Goal: Information Seeking & Learning: Learn about a topic

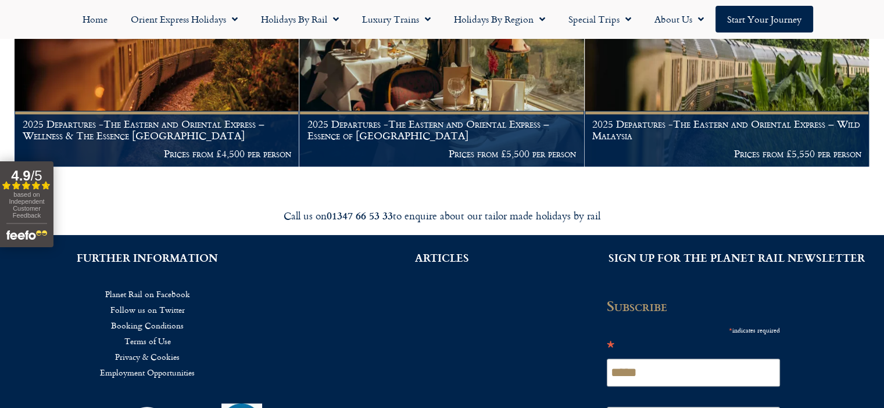
scroll to position [232, 0]
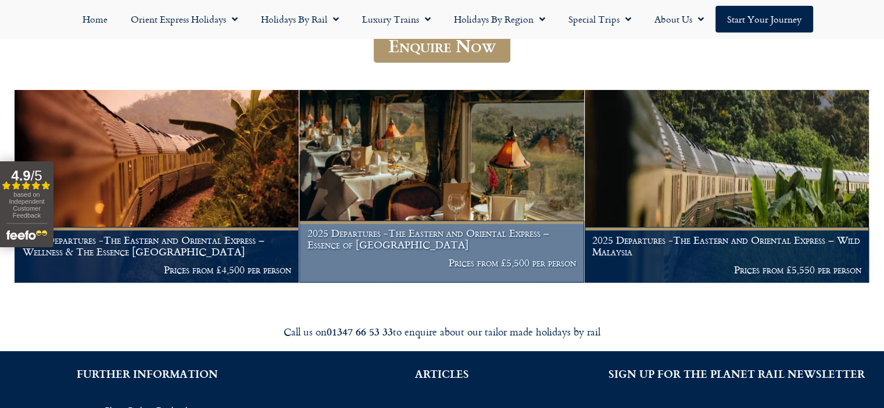
click at [481, 242] on h1 "2025 Departures -The Eastern and Oriental Express – Essence of Malaysia" at bounding box center [441, 239] width 268 height 23
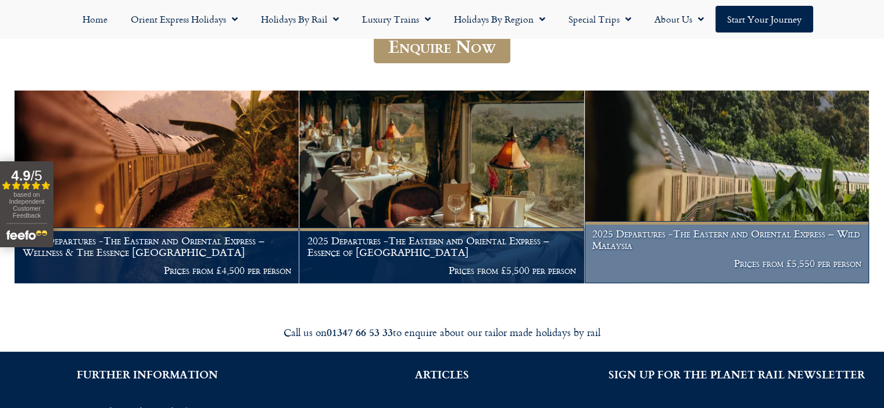
click at [704, 240] on h1 "2025 Departures -The Eastern and Oriental Express – Wild Malaysia" at bounding box center [726, 239] width 268 height 23
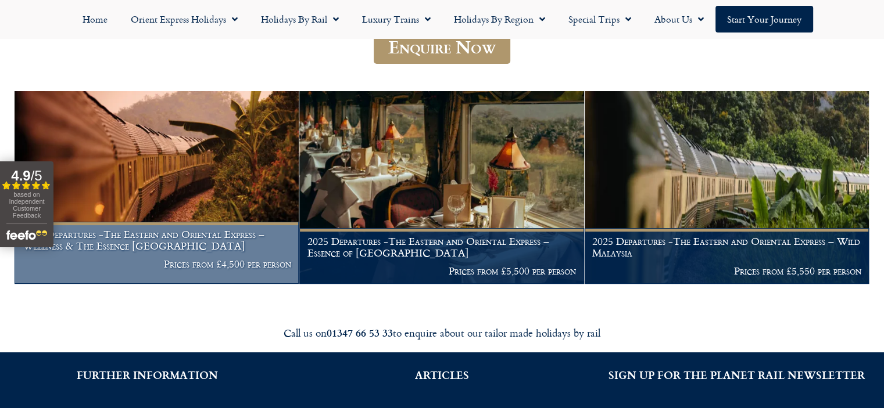
click at [112, 241] on h1 "2025 Departures -The Eastern and Oriental Express – Wellness & The Essence Mala…" at bounding box center [157, 240] width 268 height 23
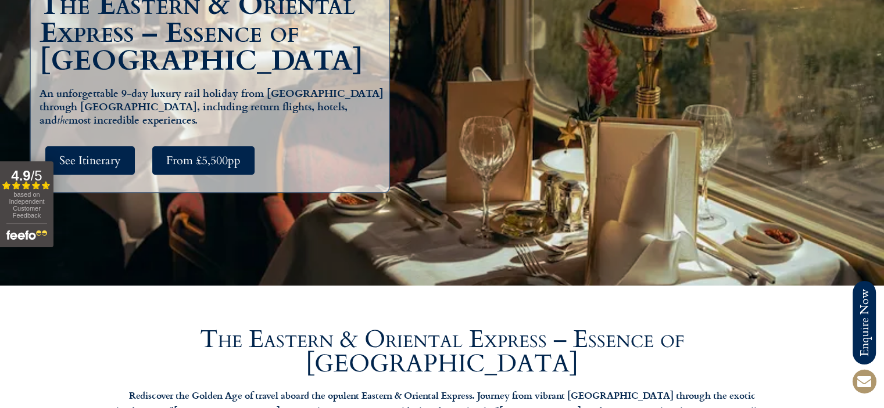
scroll to position [58, 0]
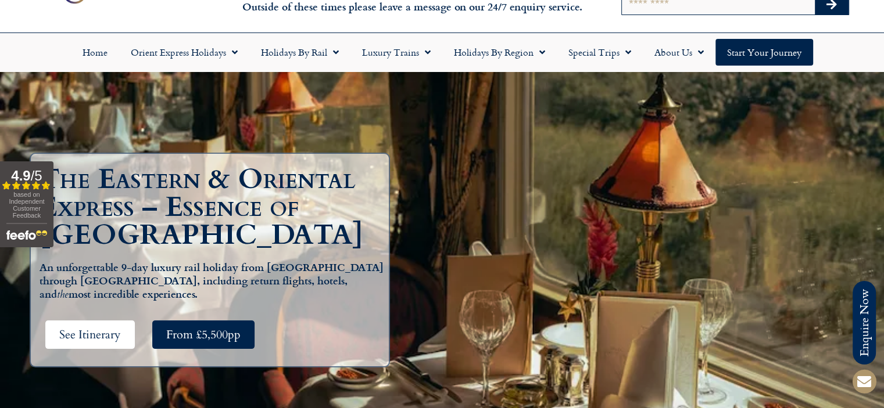
click at [104, 329] on span "See Itinerary" at bounding box center [90, 335] width 62 height 15
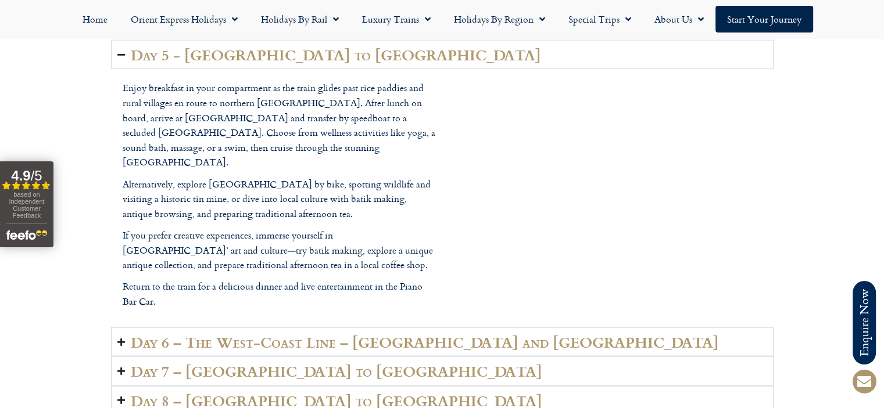
scroll to position [2788, 0]
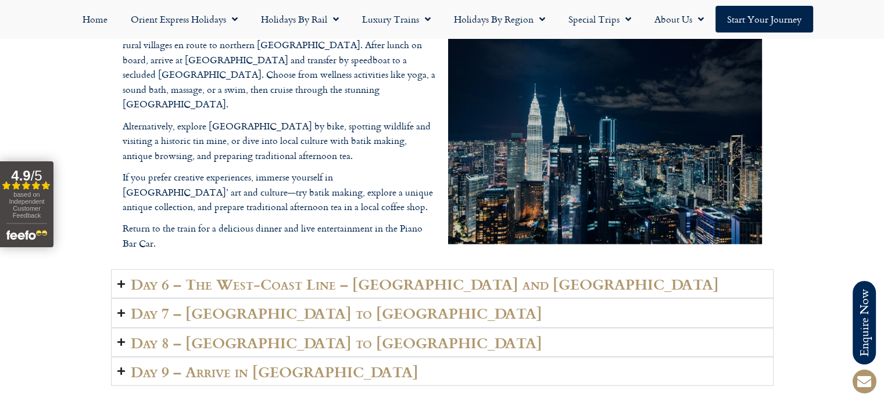
click at [386, 276] on h2 "Day 6 – The West-Coast Line – [GEOGRAPHIC_DATA] and [GEOGRAPHIC_DATA]" at bounding box center [425, 284] width 588 height 16
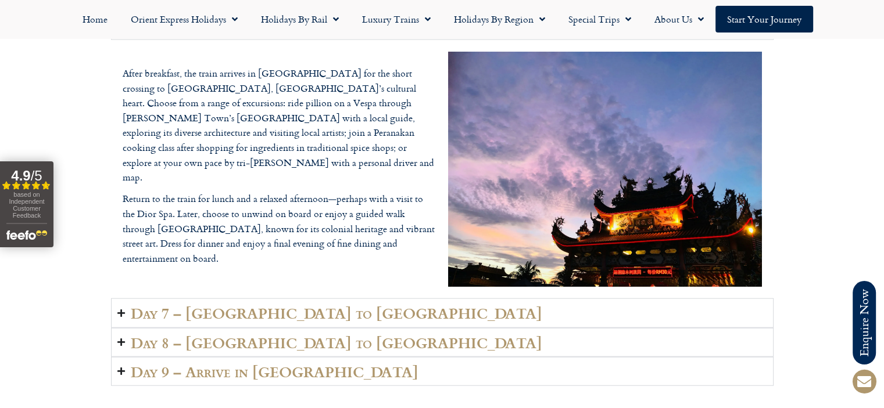
click at [200, 305] on h2 "Day 7 – [GEOGRAPHIC_DATA] to [GEOGRAPHIC_DATA]" at bounding box center [336, 313] width 411 height 16
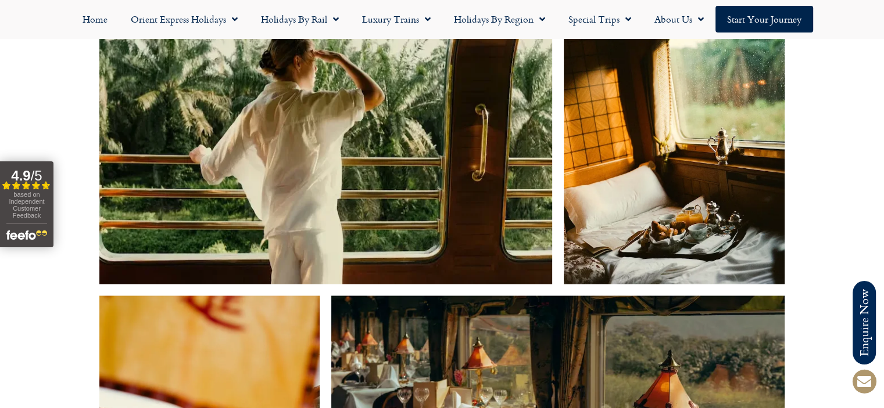
scroll to position [583, 0]
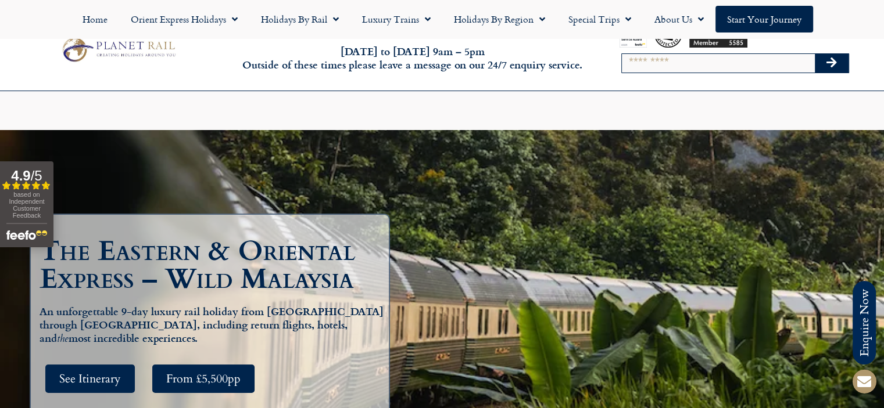
scroll to position [116, 0]
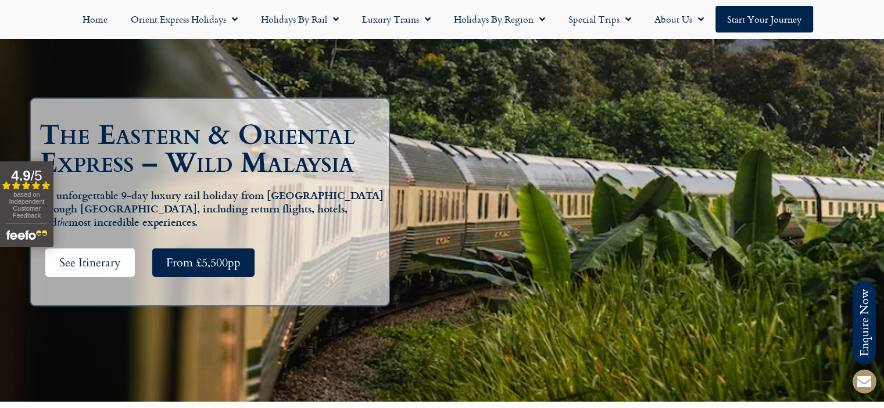
click at [91, 262] on span "See Itinerary" at bounding box center [90, 263] width 62 height 15
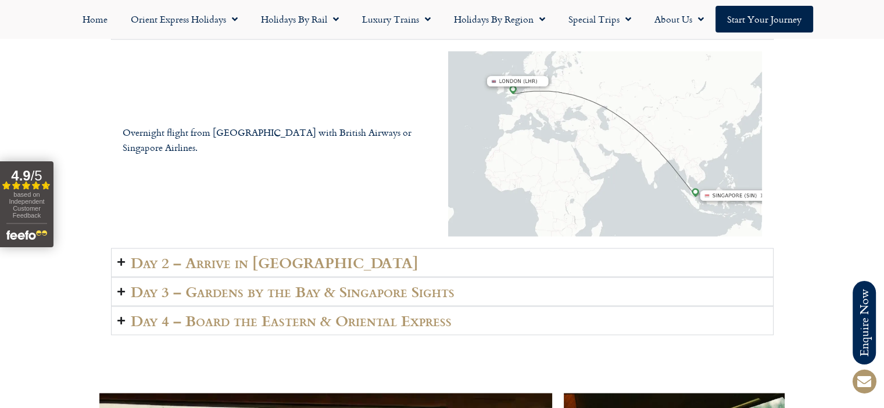
scroll to position [1684, 0]
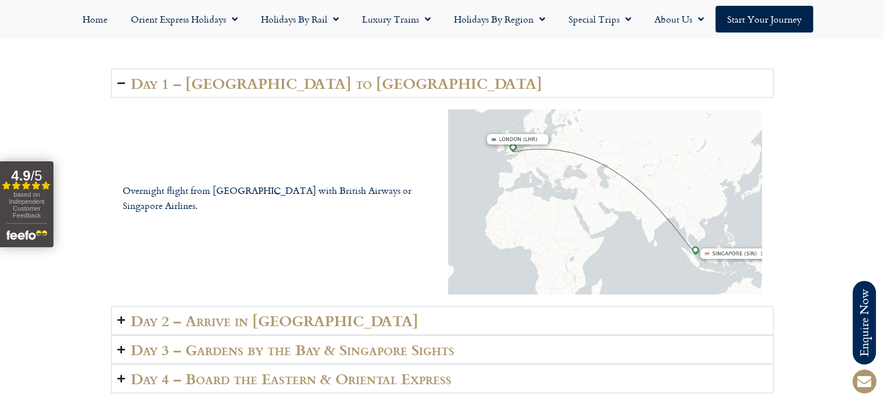
click at [239, 75] on h2 "Day 1 – London to Singapore" at bounding box center [336, 83] width 411 height 16
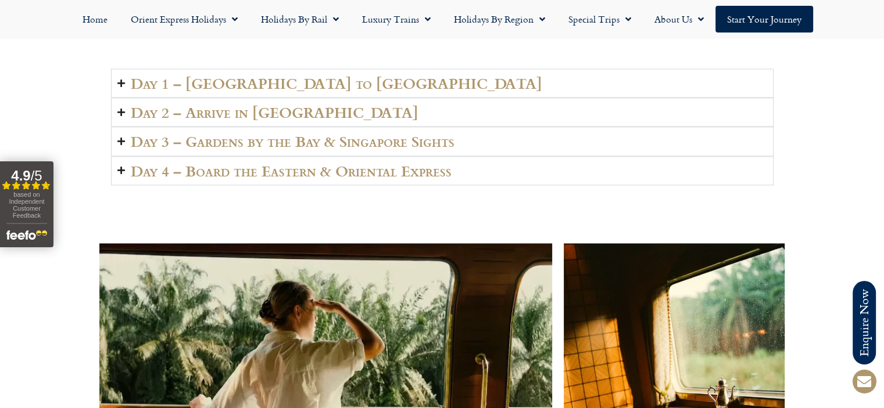
click at [239, 75] on h2 "Day 1 – London to Singapore" at bounding box center [336, 83] width 411 height 16
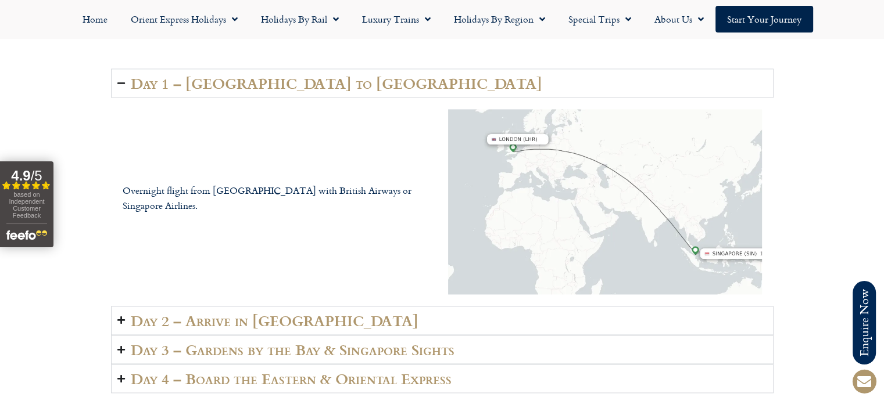
click at [239, 75] on h2 "Day 1 – London to Singapore" at bounding box center [336, 83] width 411 height 16
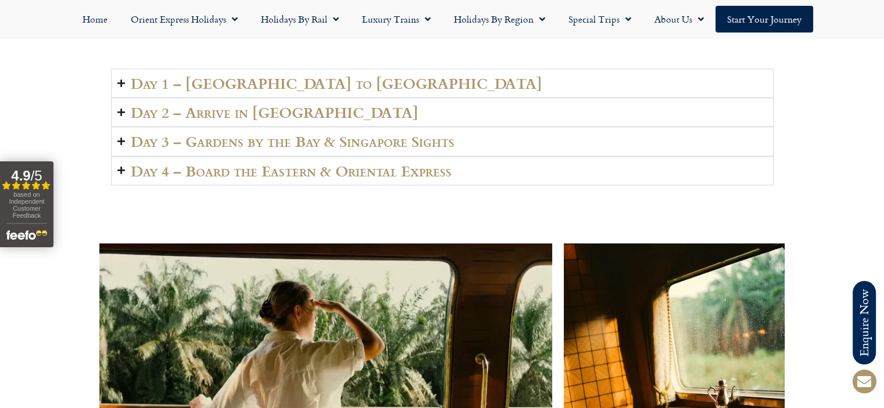
click at [232, 104] on h2 "Day 2 – Arrive in [GEOGRAPHIC_DATA]" at bounding box center [275, 112] width 288 height 16
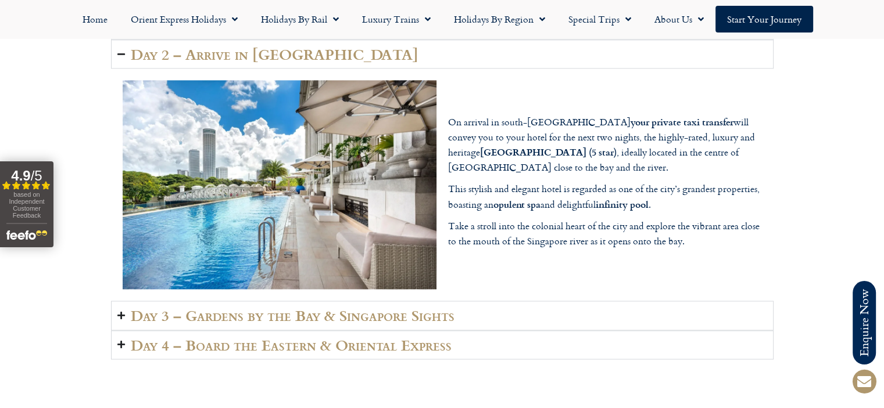
scroll to position [1858, 0]
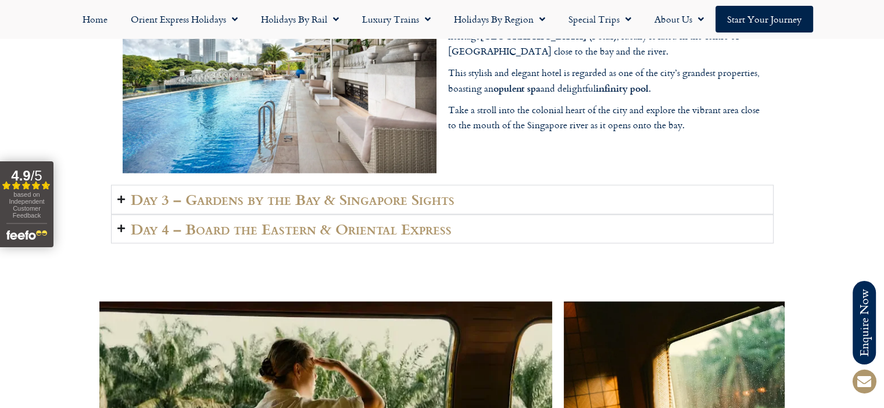
click at [222, 191] on h2 "Day 3 – Gardens by the Bay & Singapore Sights" at bounding box center [293, 199] width 324 height 16
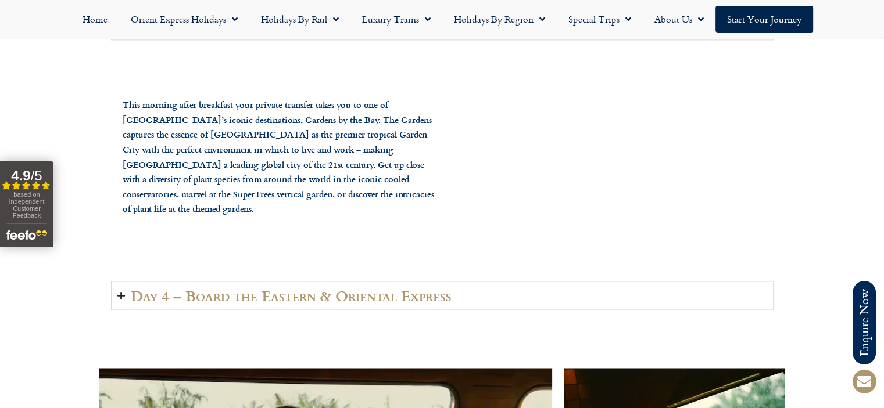
scroll to position [1916, 0]
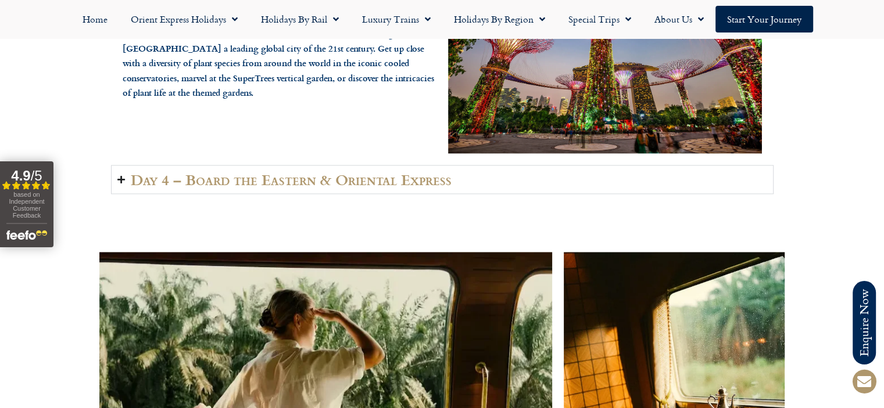
click at [221, 171] on h2 "Day 4 – Board the Eastern & Oriental Express" at bounding box center [291, 179] width 321 height 16
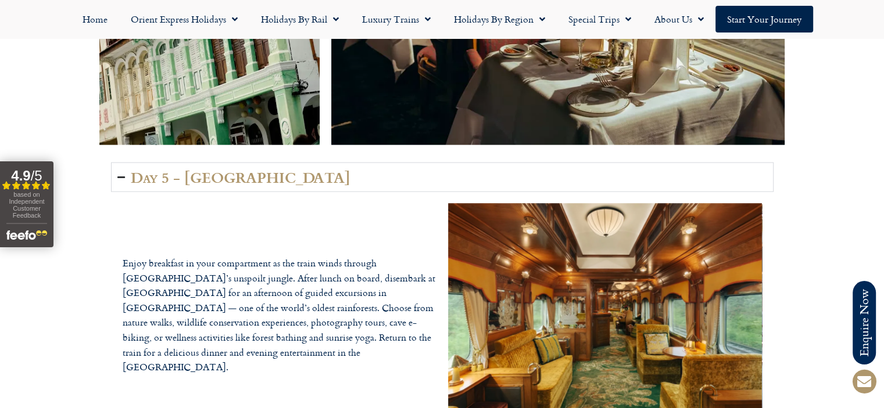
scroll to position [2846, 0]
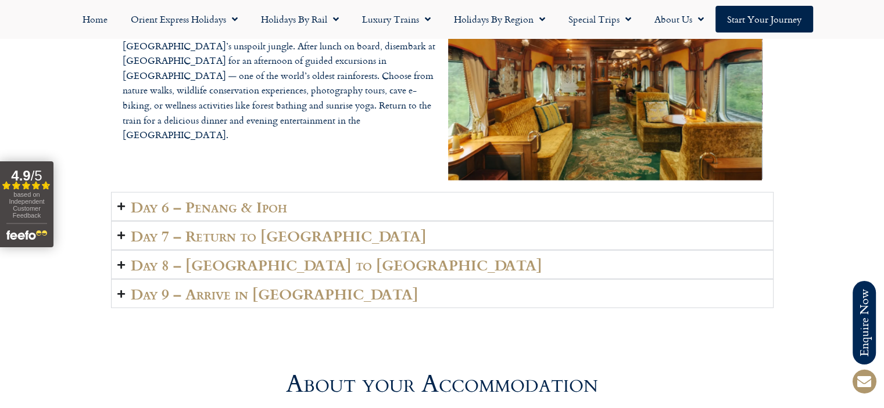
click at [236, 199] on h2 "Day 6 – Penang & Ipoh" at bounding box center [209, 207] width 156 height 16
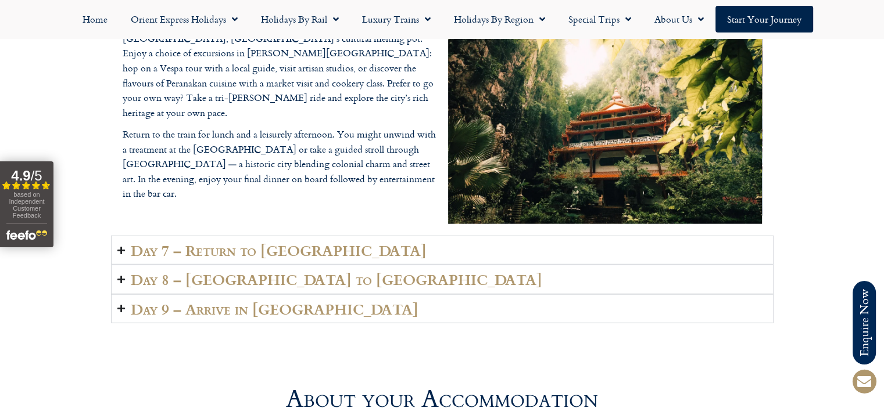
scroll to position [2788, 0]
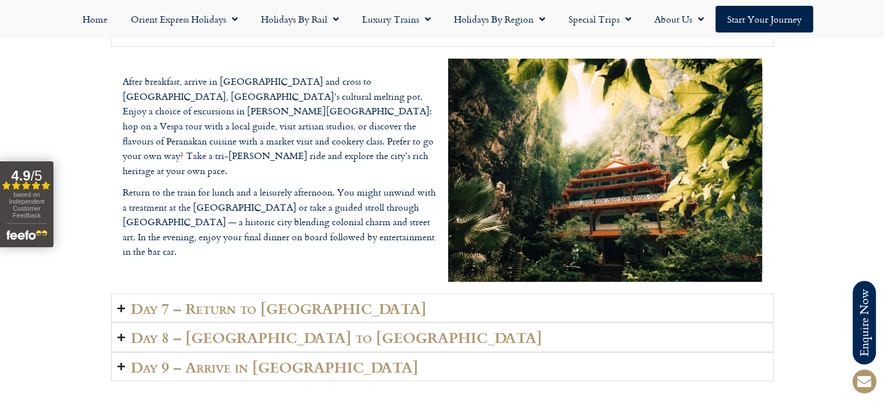
click at [248, 299] on summary "Day 7 – Return to Singapore" at bounding box center [442, 308] width 662 height 29
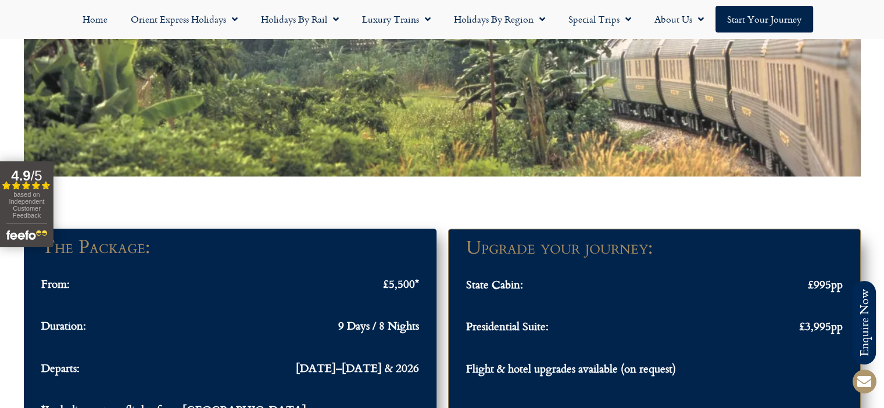
scroll to position [928, 0]
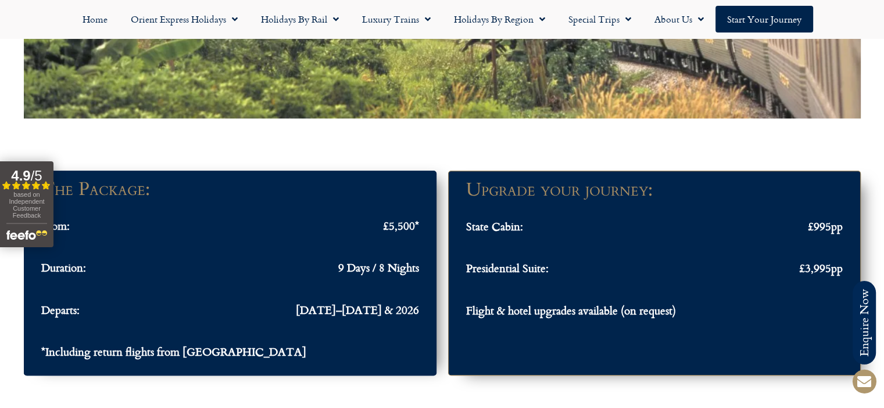
click at [391, 219] on span "£5,500*" at bounding box center [401, 225] width 36 height 13
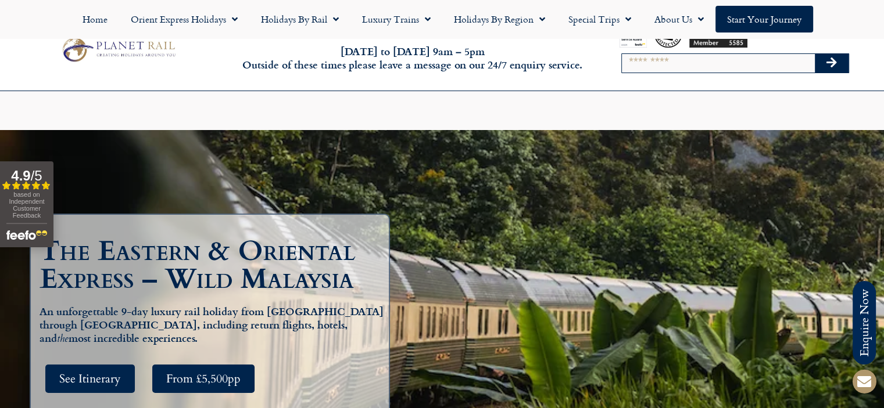
scroll to position [1684, 0]
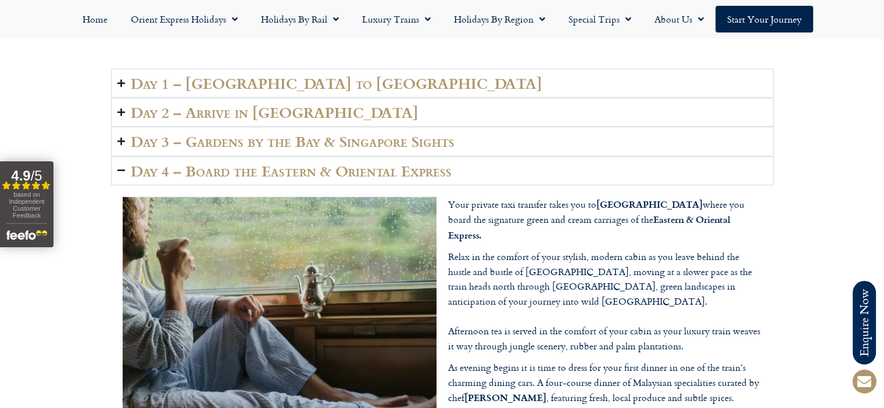
scroll to position [116, 0]
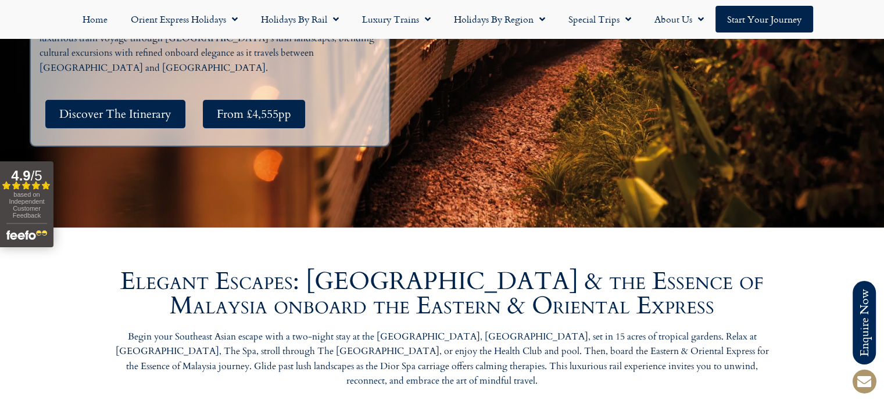
scroll to position [174, 0]
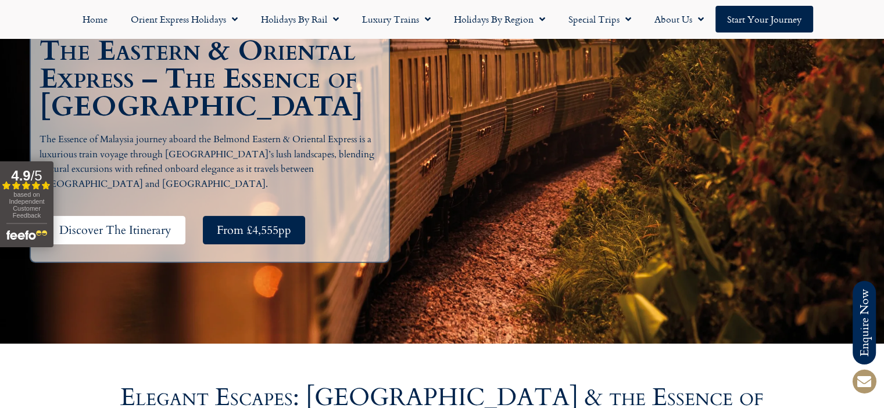
click at [165, 224] on span "Discover The Itinerary" at bounding box center [115, 230] width 112 height 15
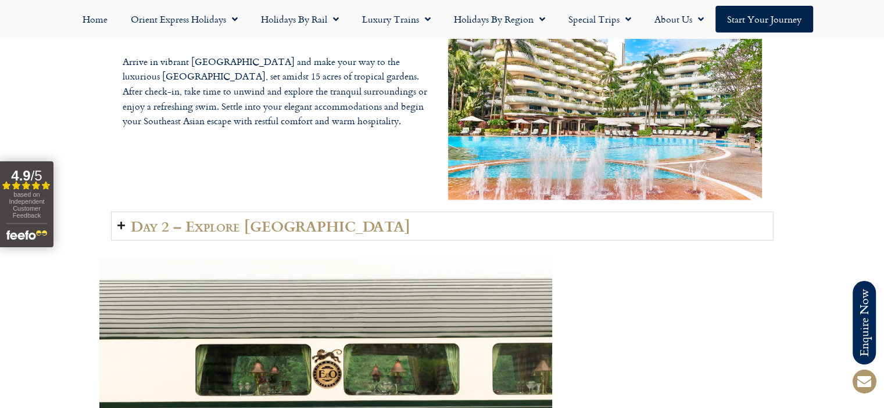
scroll to position [2009, 0]
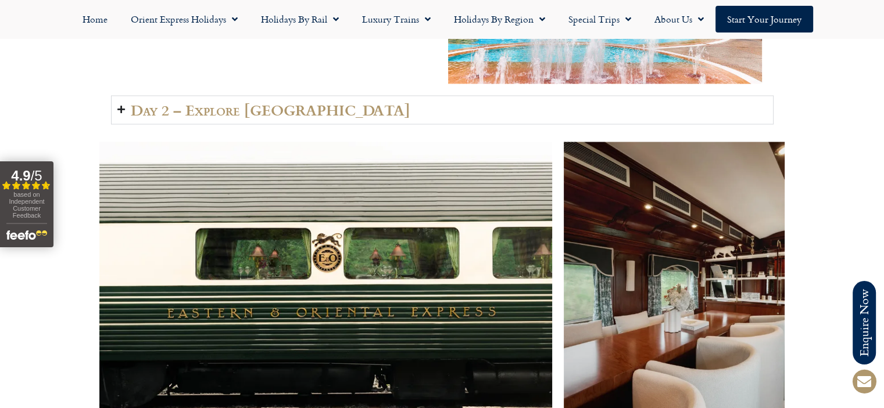
click at [249, 102] on h2 "Day 2 – Explore Singapore" at bounding box center [270, 110] width 279 height 16
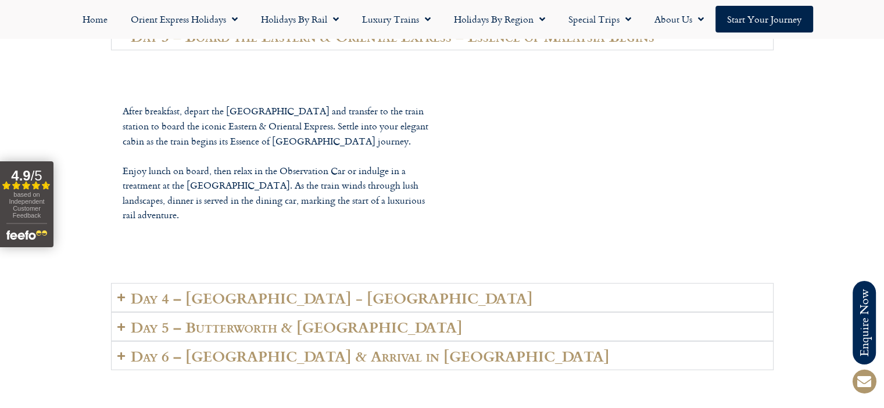
scroll to position [2764, 0]
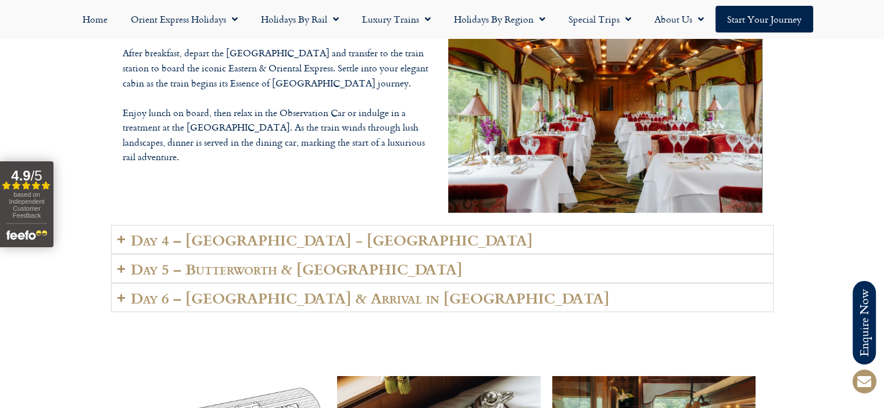
click at [332, 232] on h2 "Day 4 – Kuala Lumpur - Langkawi" at bounding box center [332, 240] width 402 height 16
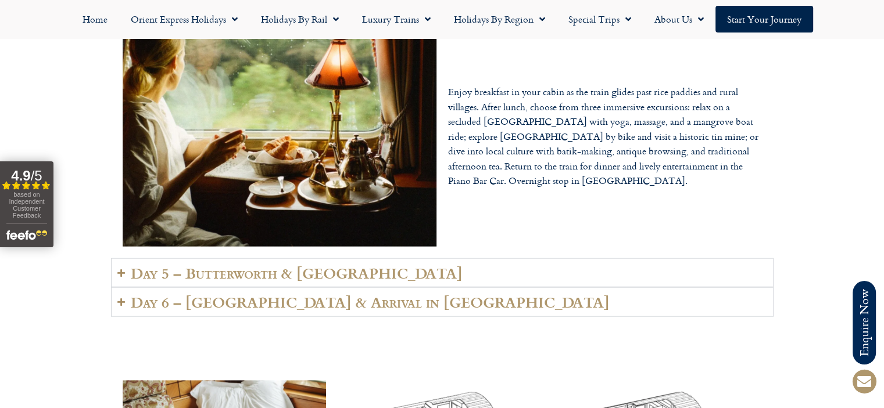
scroll to position [2938, 0]
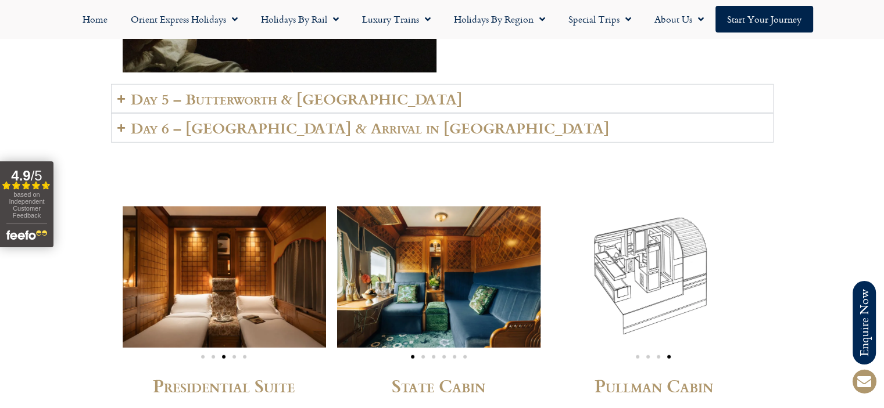
click at [358, 91] on h2 "Day 5 – Butterworth & Penang Island" at bounding box center [297, 99] width 332 height 16
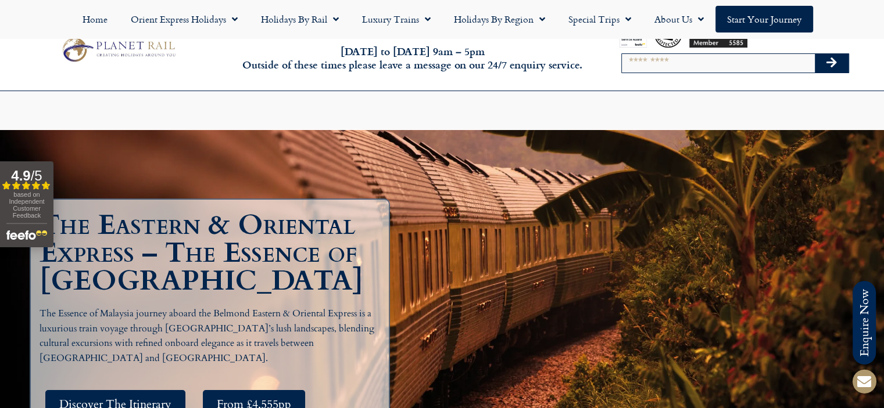
scroll to position [116, 0]
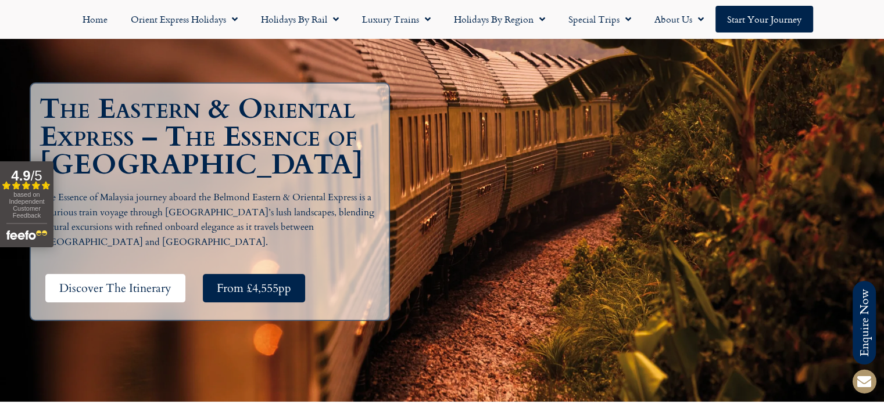
click at [71, 284] on span "Discover The Itinerary" at bounding box center [115, 288] width 112 height 15
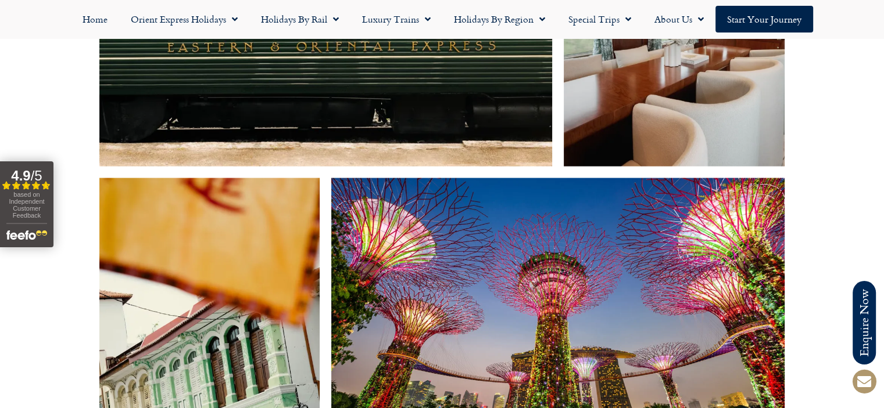
scroll to position [2473, 0]
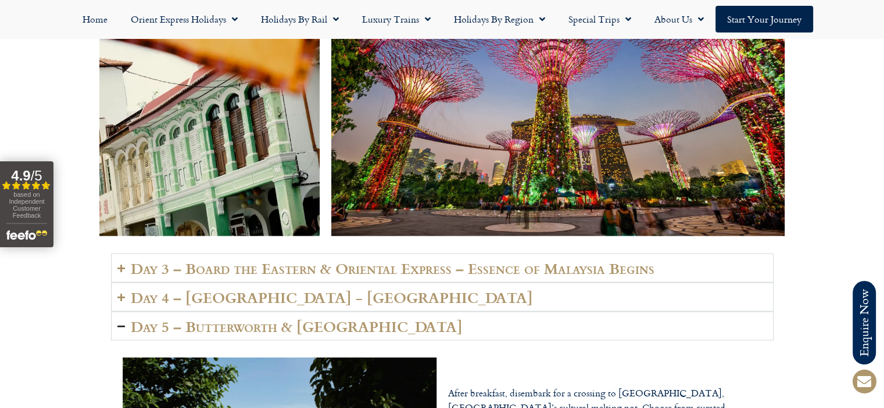
click at [123, 322] on icon "Accordion. Open links with Enter or Space, close with Escape, and navigate with…" at bounding box center [121, 326] width 8 height 9
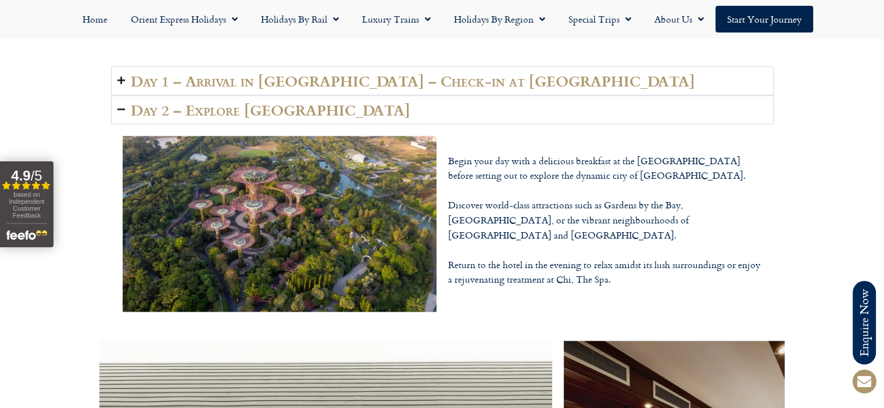
scroll to position [1602, 0]
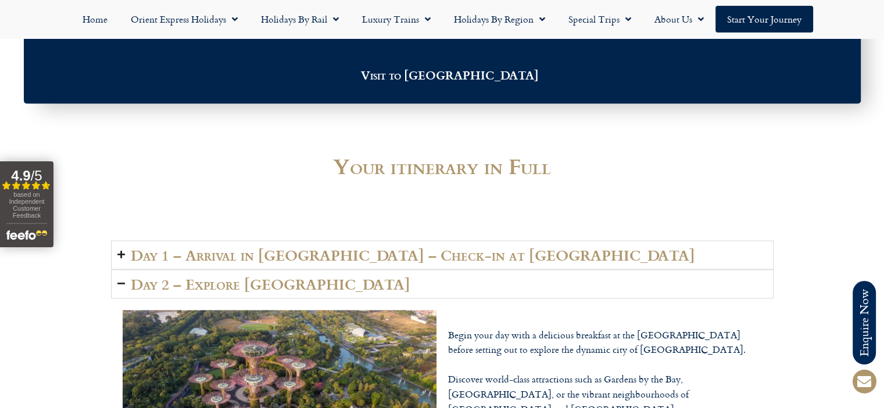
click at [120, 250] on icon "Accordion. Open links with Enter or Space, close with Escape, and navigate with…" at bounding box center [121, 254] width 8 height 9
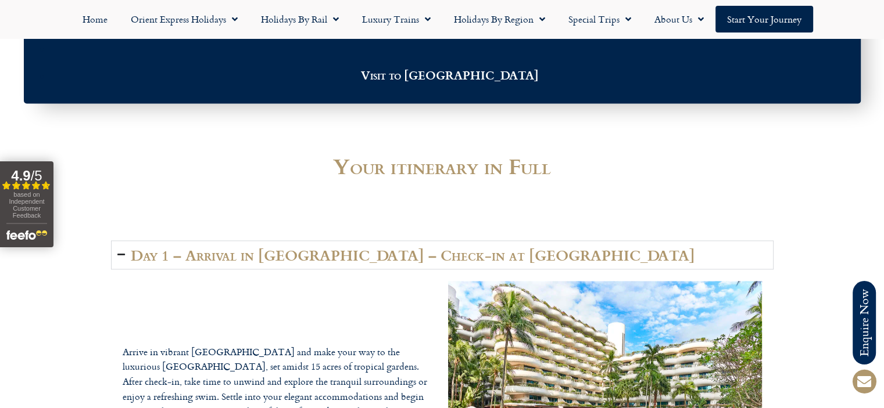
click at [120, 250] on icon "Accordion. Open links with Enter or Space, close with Escape, and navigate with…" at bounding box center [121, 254] width 8 height 9
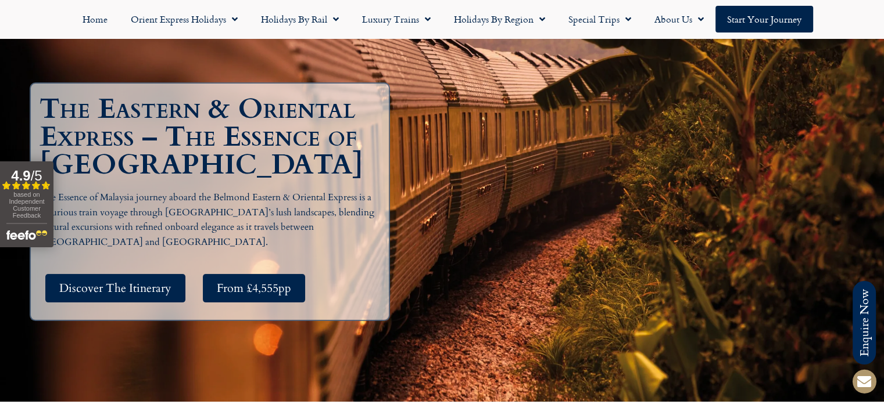
scroll to position [0, 0]
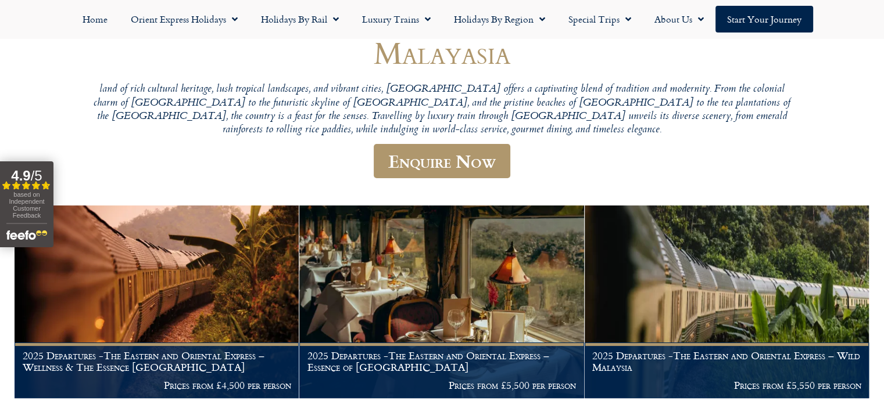
scroll to position [232, 0]
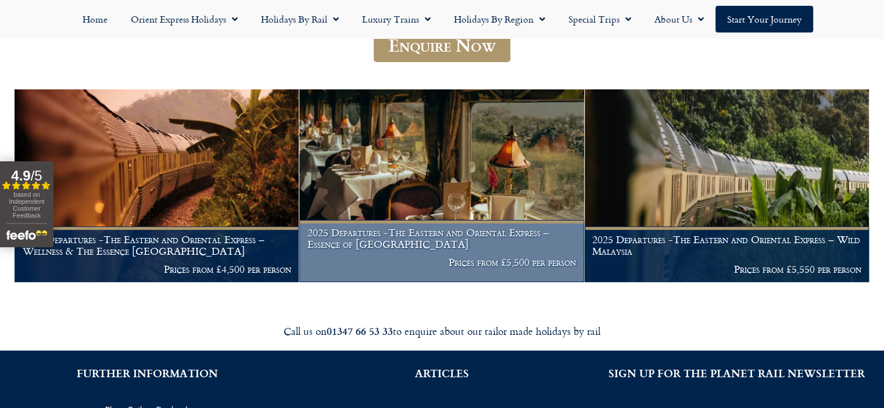
click at [529, 263] on p "Prices from £5,500 per person" at bounding box center [441, 263] width 268 height 12
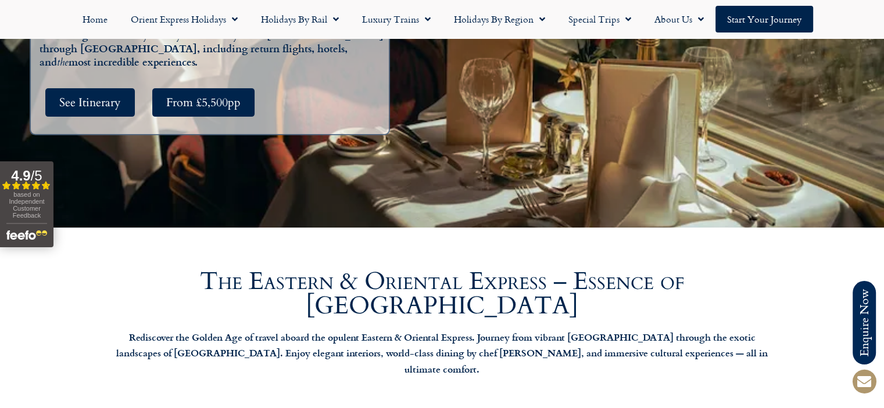
scroll to position [232, 0]
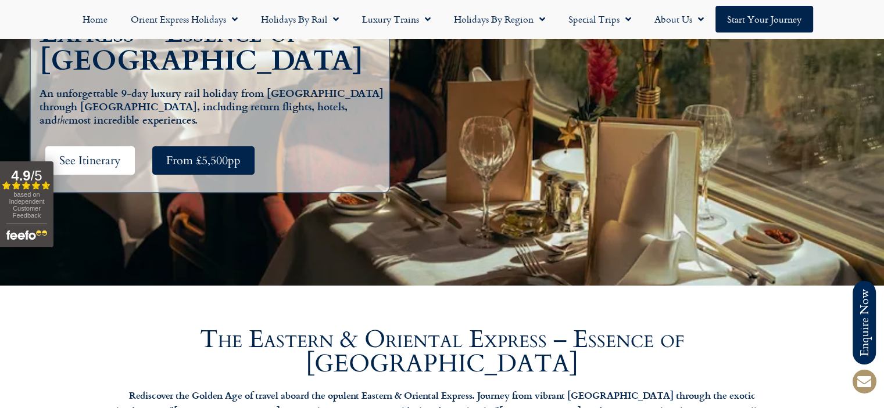
click at [60, 162] on span "See Itinerary" at bounding box center [90, 160] width 62 height 15
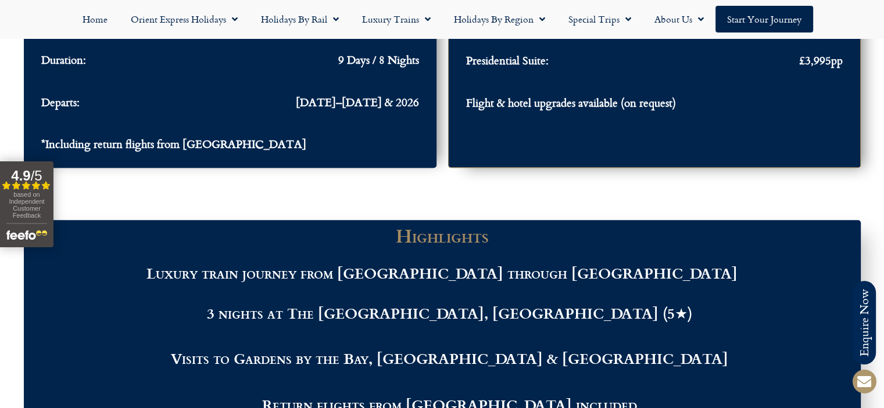
scroll to position [987, 0]
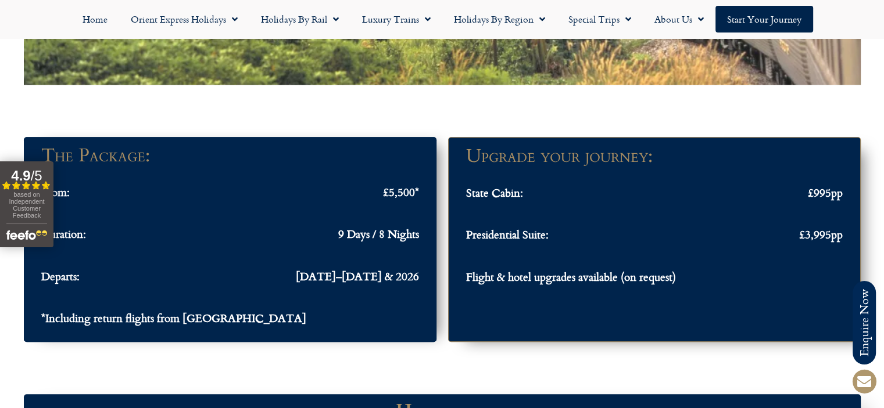
click at [545, 270] on span "Flight & hotel upgrades available (on request)" at bounding box center [571, 276] width 210 height 13
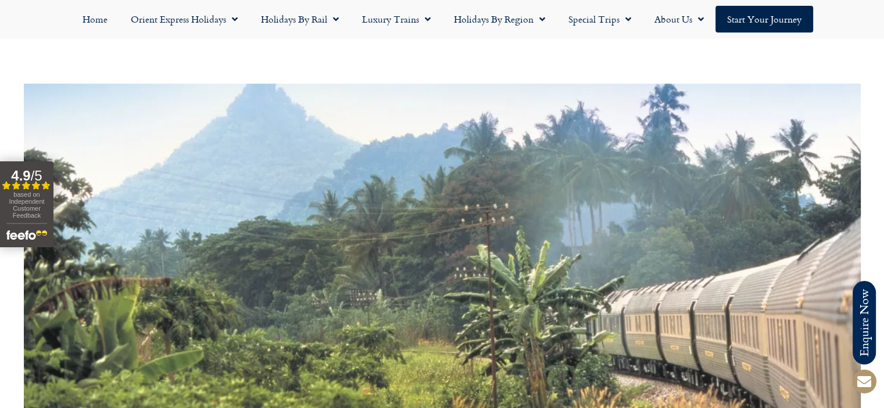
scroll to position [988, 0]
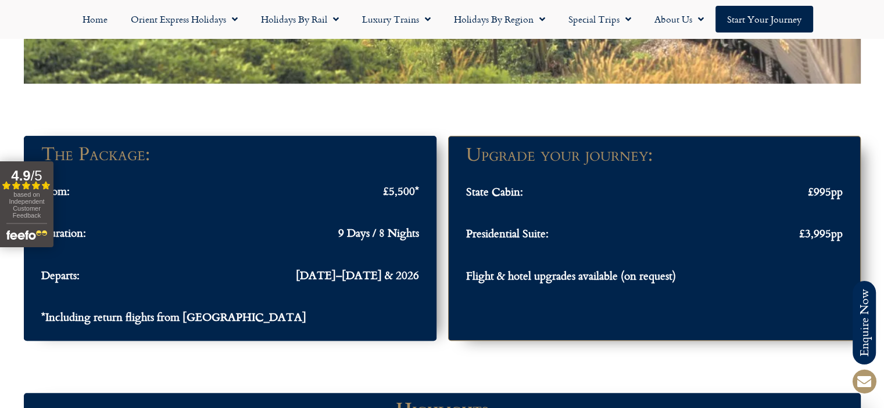
click at [353, 268] on span "[DATE]–[DATE] & 2026" at bounding box center [357, 274] width 123 height 13
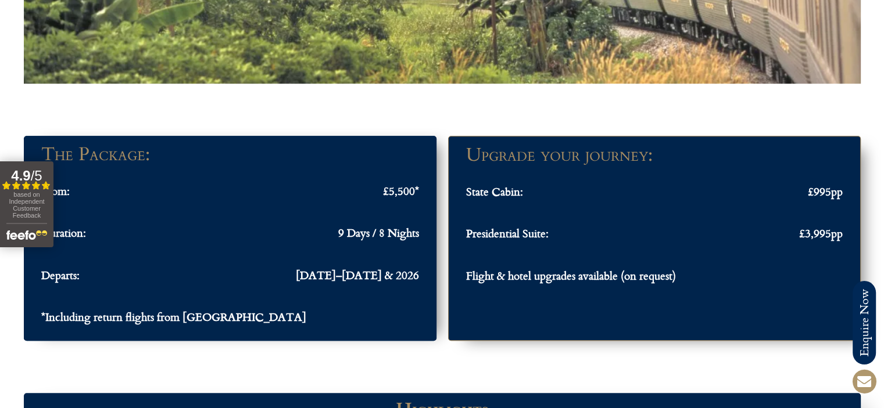
scroll to position [0, 0]
